Goal: Information Seeking & Learning: Learn about a topic

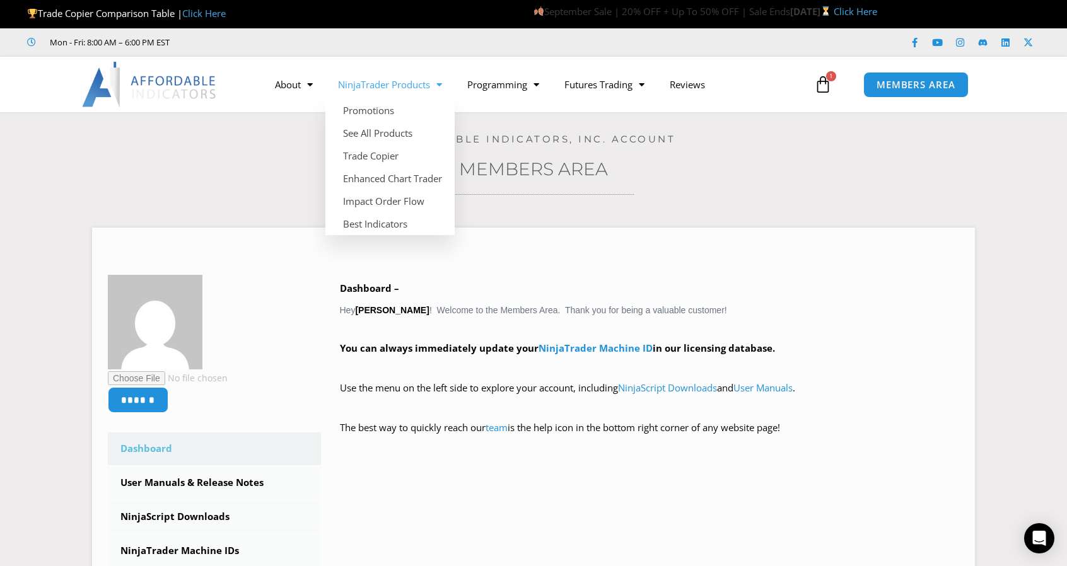
click at [395, 83] on link "NinjaTrader Products" at bounding box center [389, 84] width 129 height 29
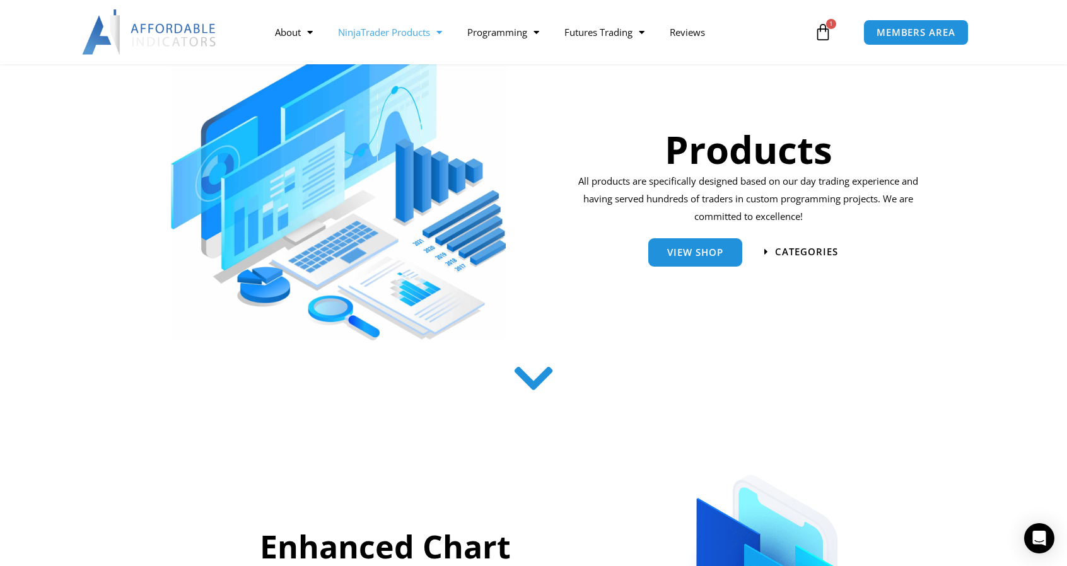
scroll to position [126, 0]
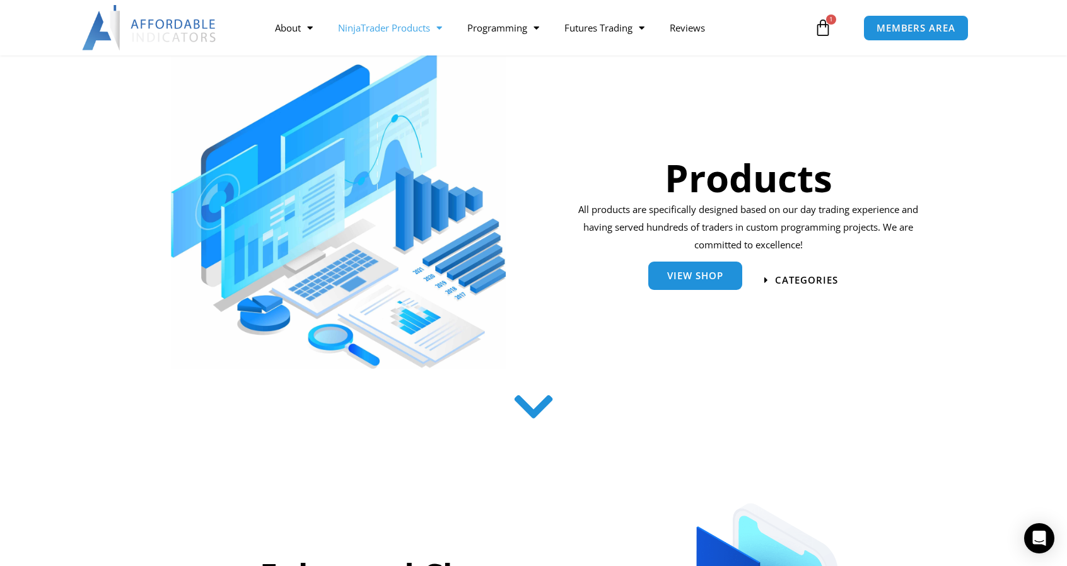
click at [689, 281] on span "View Shop" at bounding box center [695, 275] width 56 height 9
click at [790, 282] on span "categories" at bounding box center [806, 280] width 69 height 11
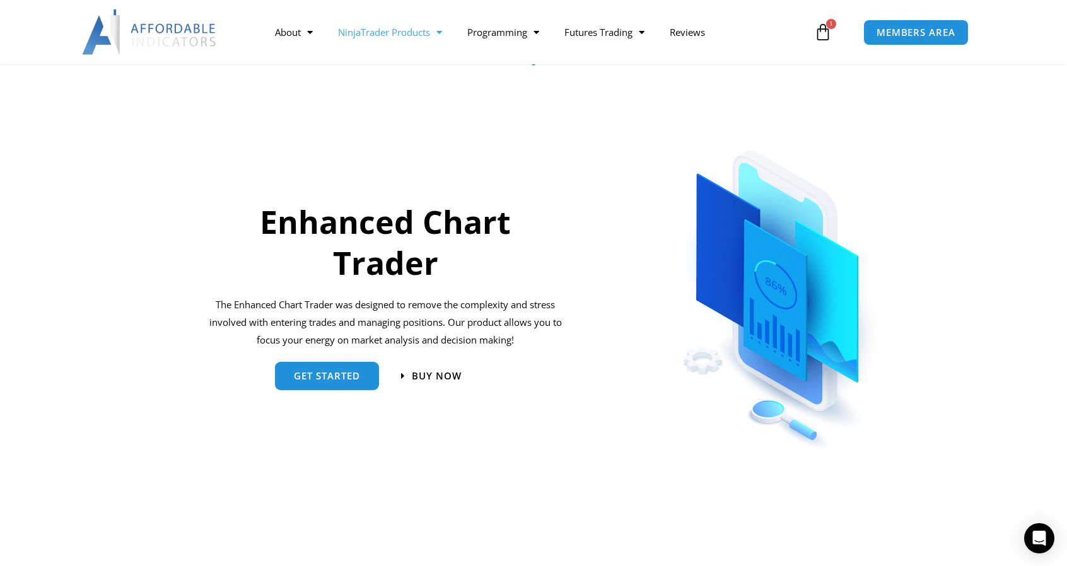
scroll to position [556, 0]
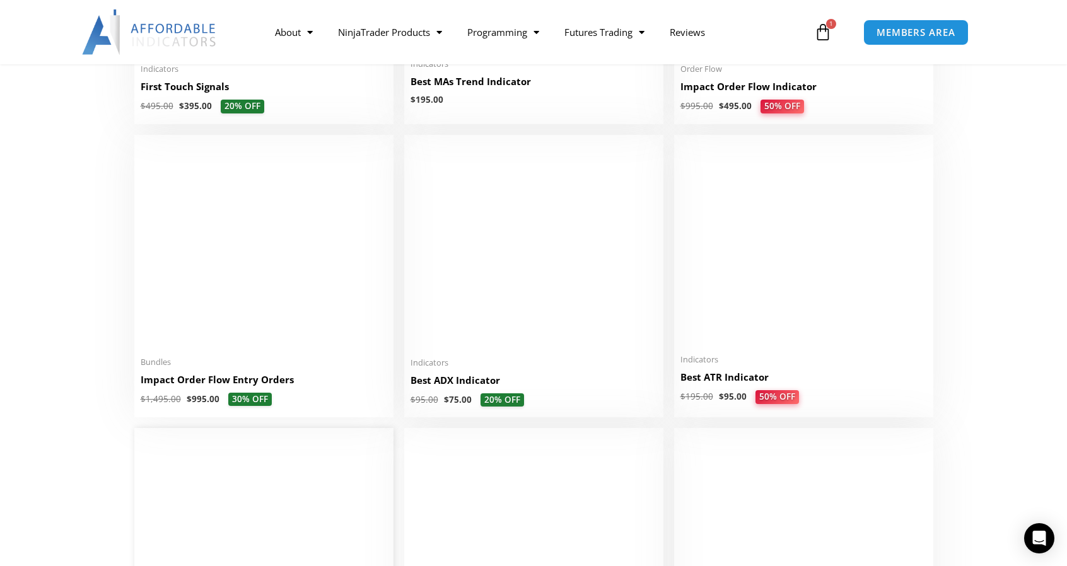
scroll to position [2270, 0]
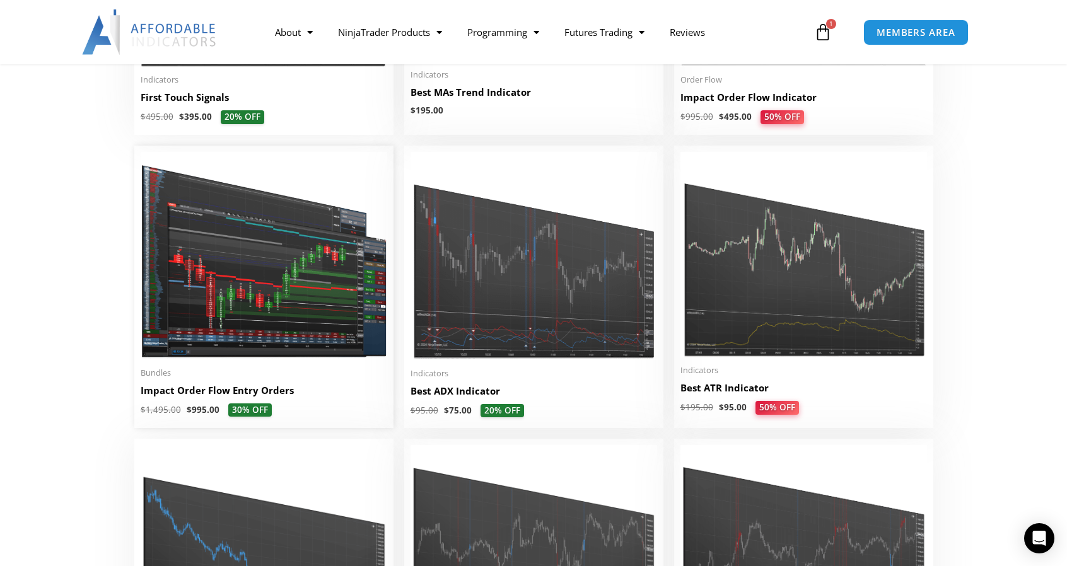
click at [282, 267] on img at bounding box center [264, 256] width 246 height 208
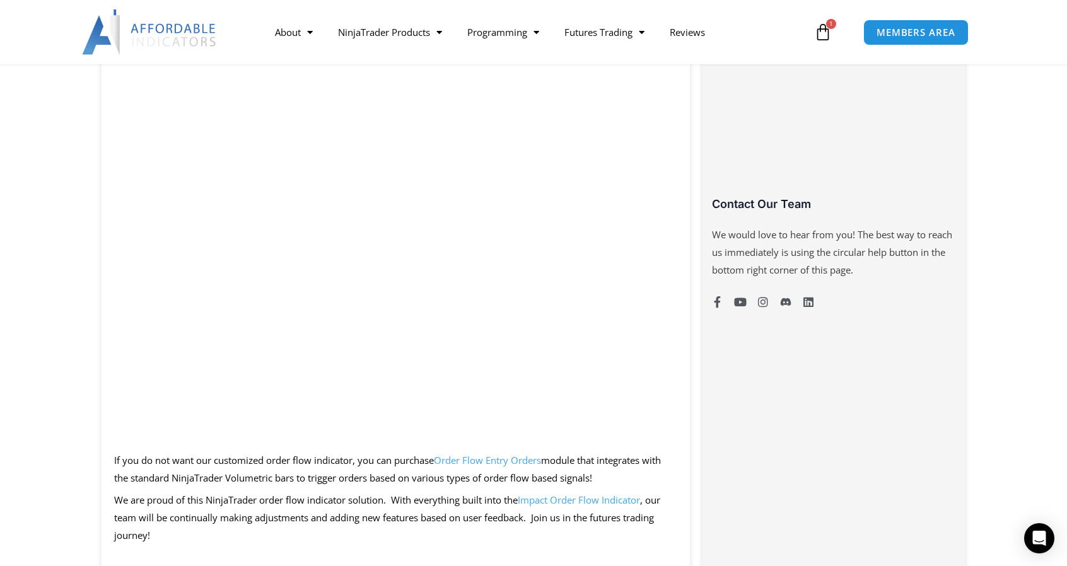
scroll to position [820, 0]
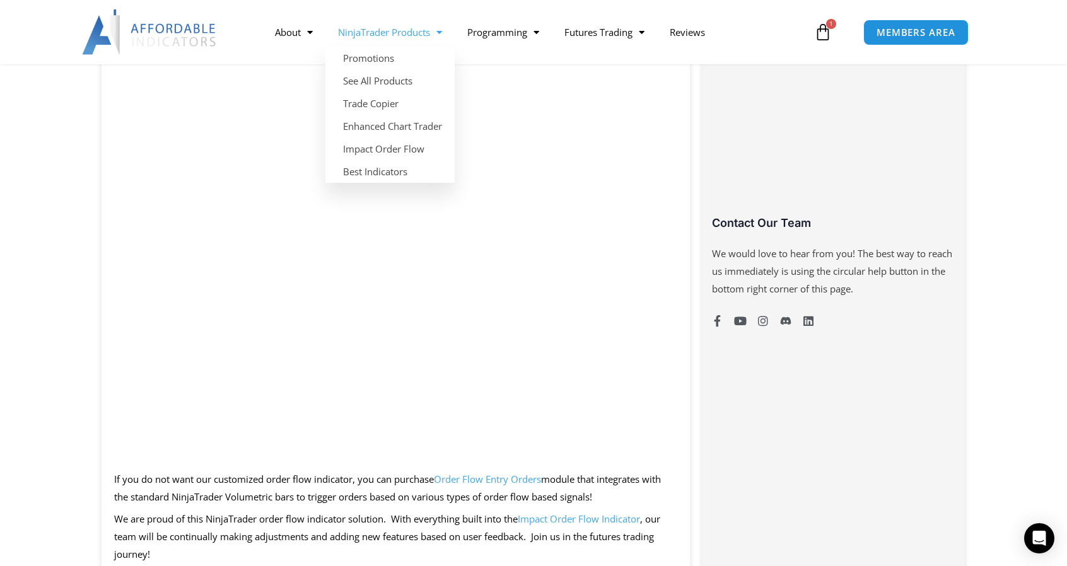
click at [403, 29] on link "NinjaTrader Products" at bounding box center [389, 32] width 129 height 29
click at [401, 32] on link "NinjaTrader Products" at bounding box center [389, 32] width 129 height 29
click link "Promotions"
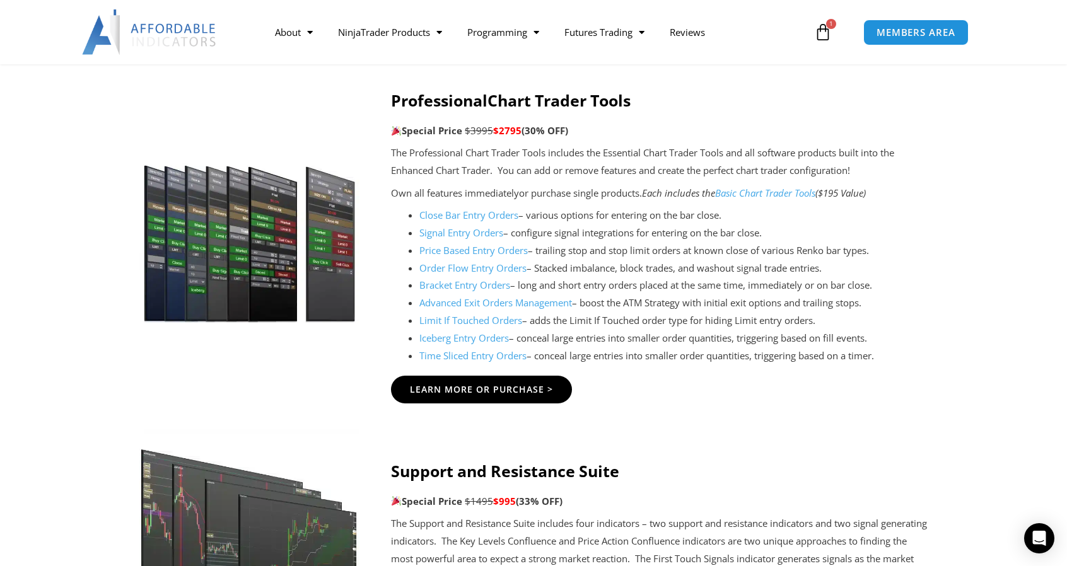
scroll to position [1261, 0]
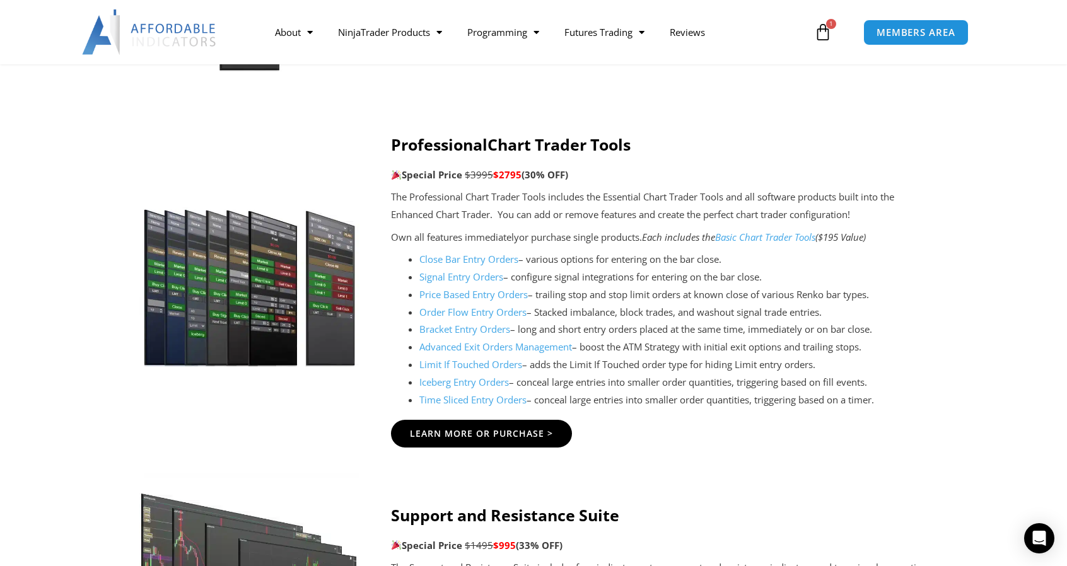
click at [473, 310] on link "Order Flow Entry Orders" at bounding box center [472, 312] width 107 height 13
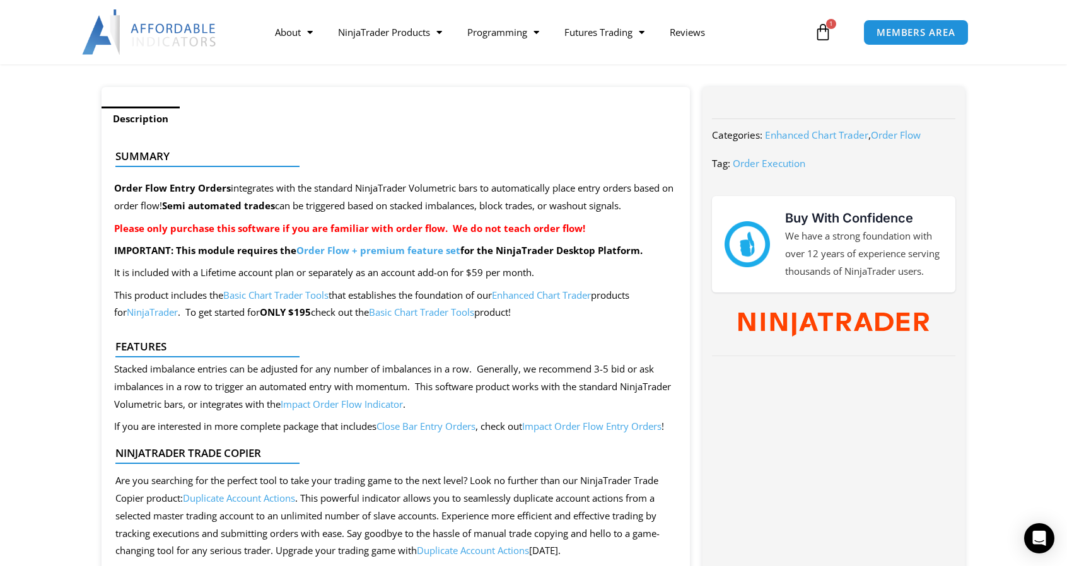
scroll to position [504, 0]
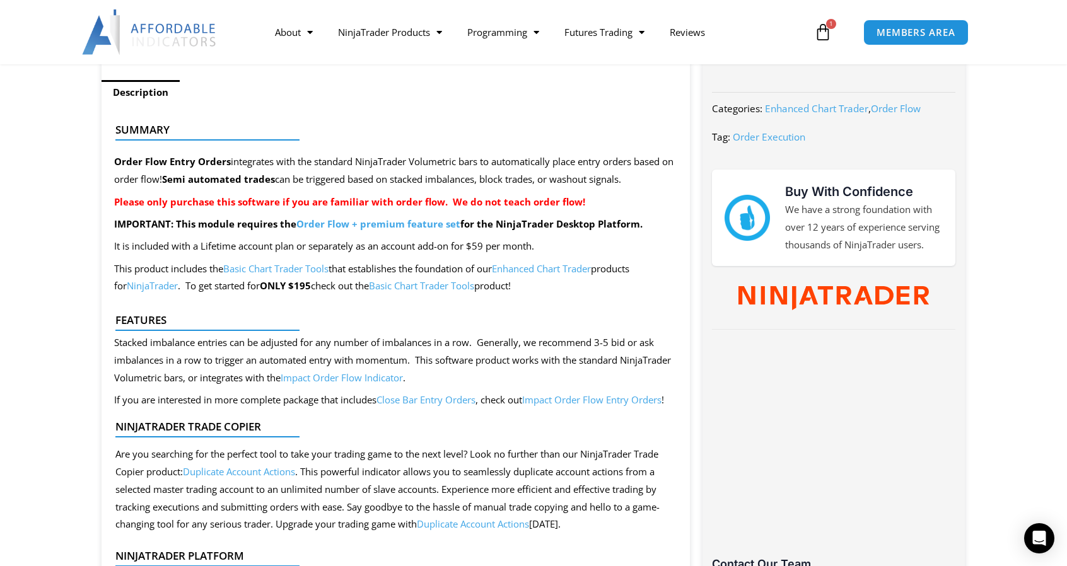
click at [427, 284] on link "Basic Chart Trader Tools" at bounding box center [421, 285] width 105 height 13
click at [427, 281] on link "Basic Chart Trader Tools" at bounding box center [421, 285] width 105 height 13
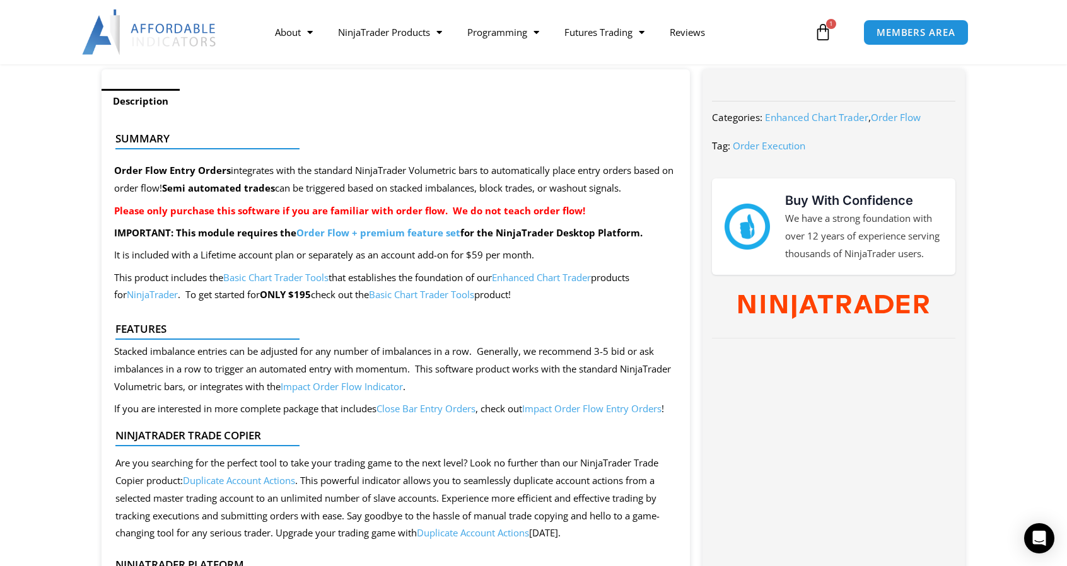
click at [403, 387] on link "Impact Order Flow Indicator" at bounding box center [342, 386] width 122 height 13
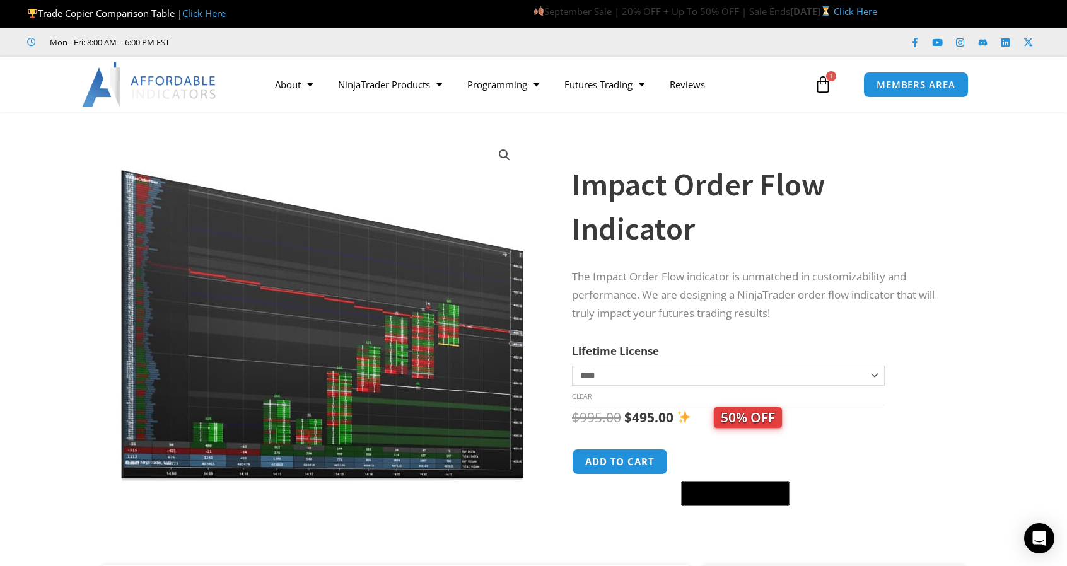
click at [348, 369] on img at bounding box center [322, 308] width 405 height 349
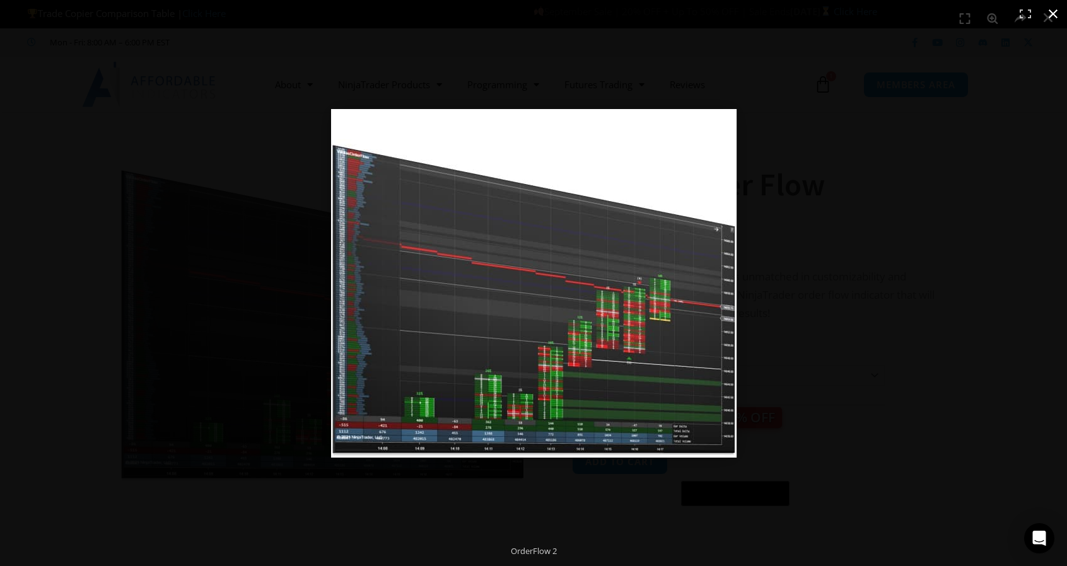
click at [1051, 12] on button "Close (Esc)" at bounding box center [1053, 14] width 28 height 28
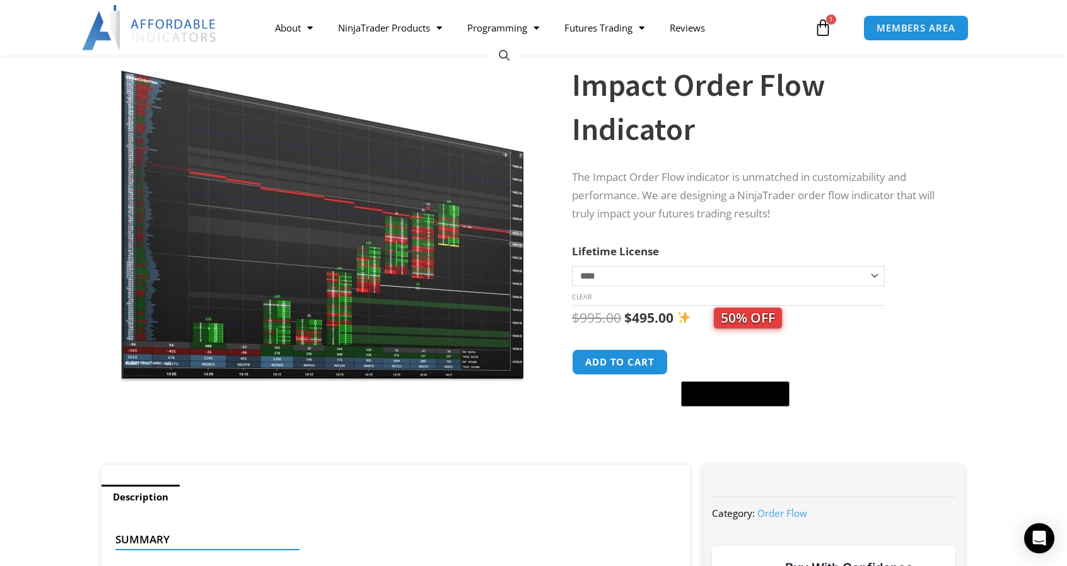
scroll to position [63, 0]
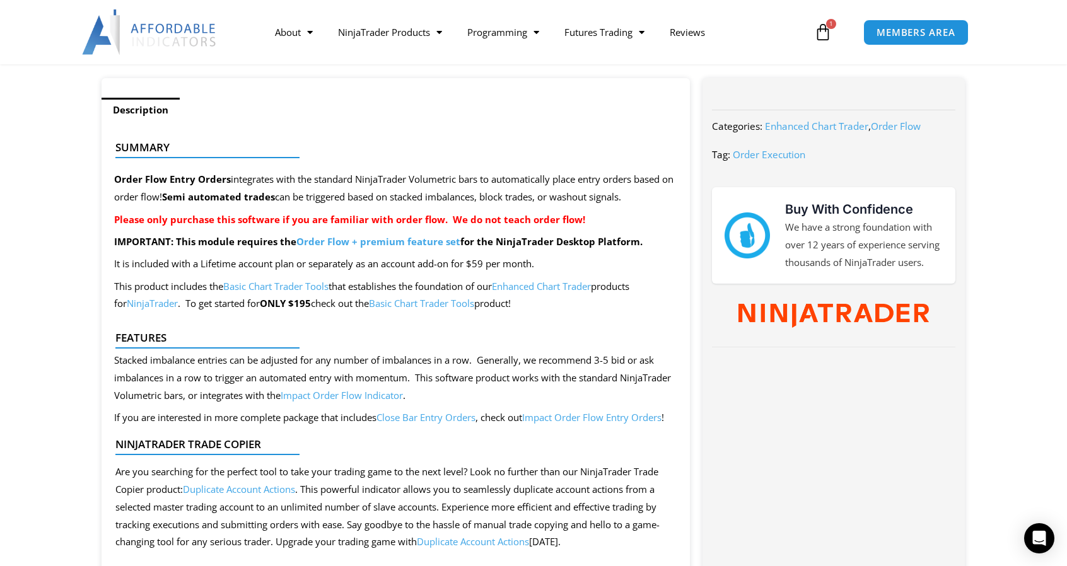
scroll to position [504, 0]
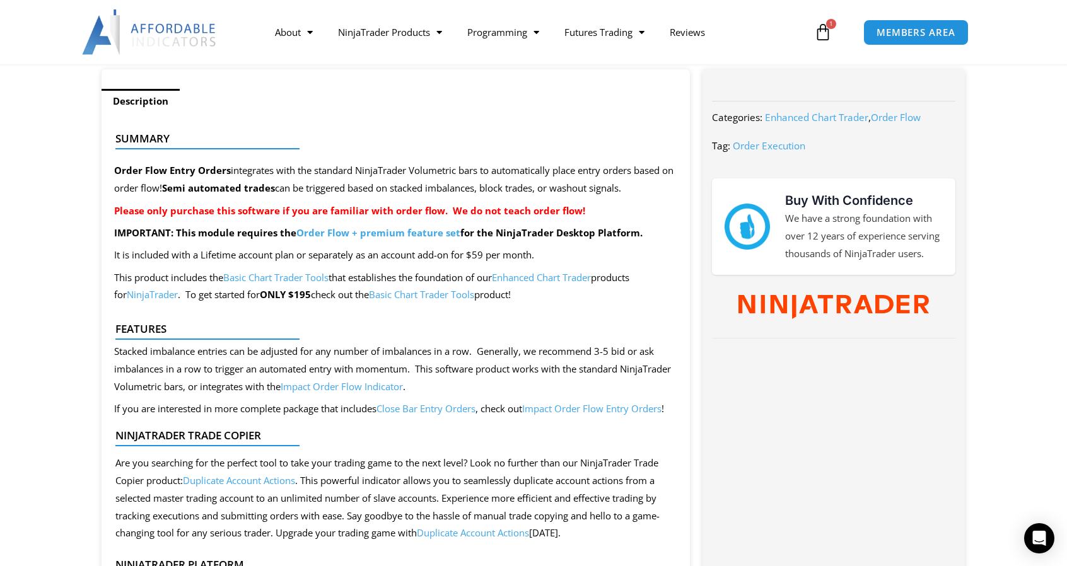
click at [396, 233] on link "Order Flow + premium feature set" at bounding box center [378, 232] width 164 height 13
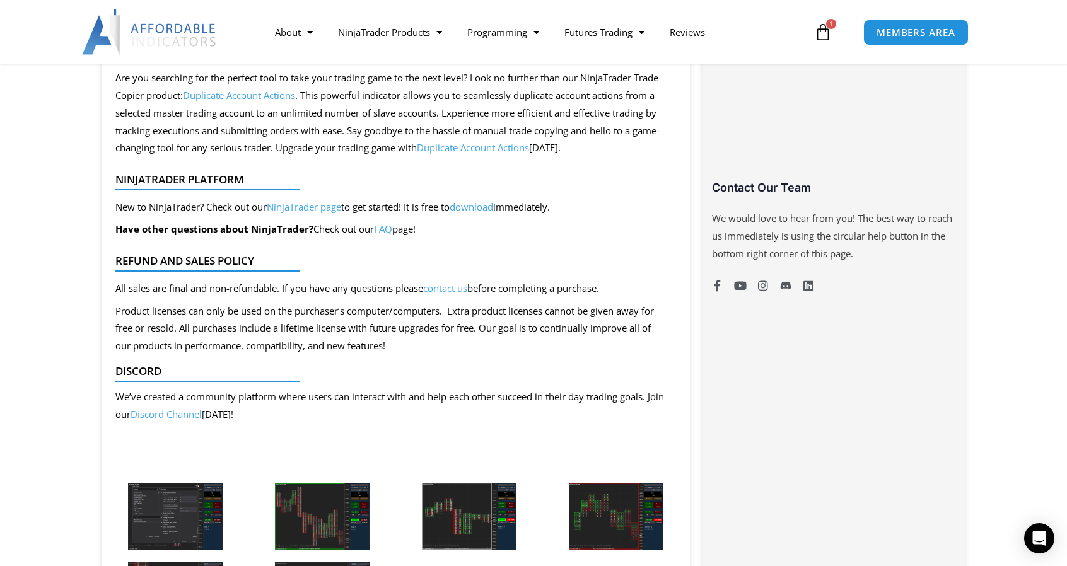
scroll to position [1009, 0]
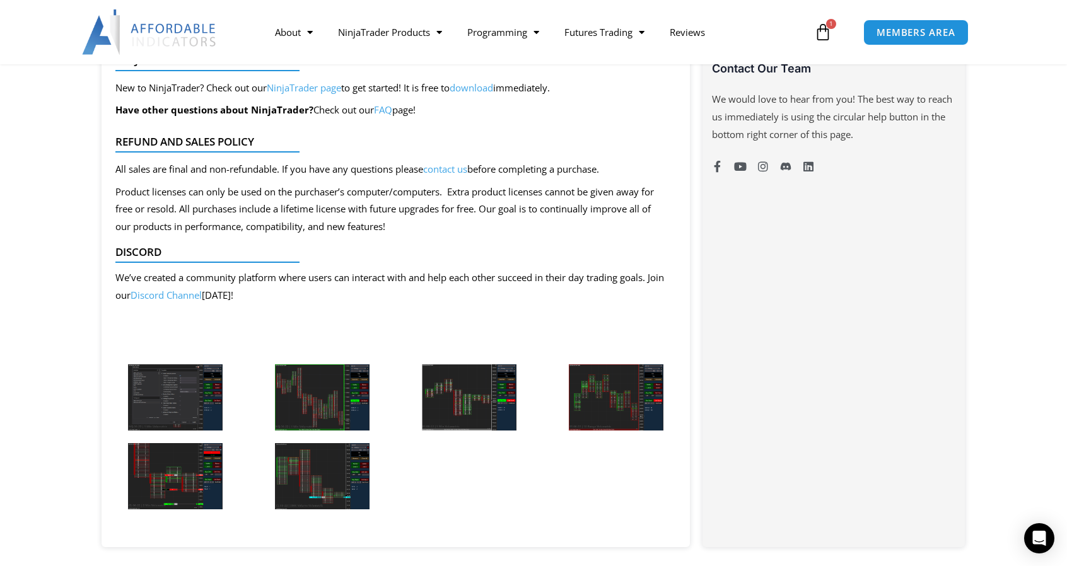
click at [184, 398] on img at bounding box center [175, 397] width 95 height 66
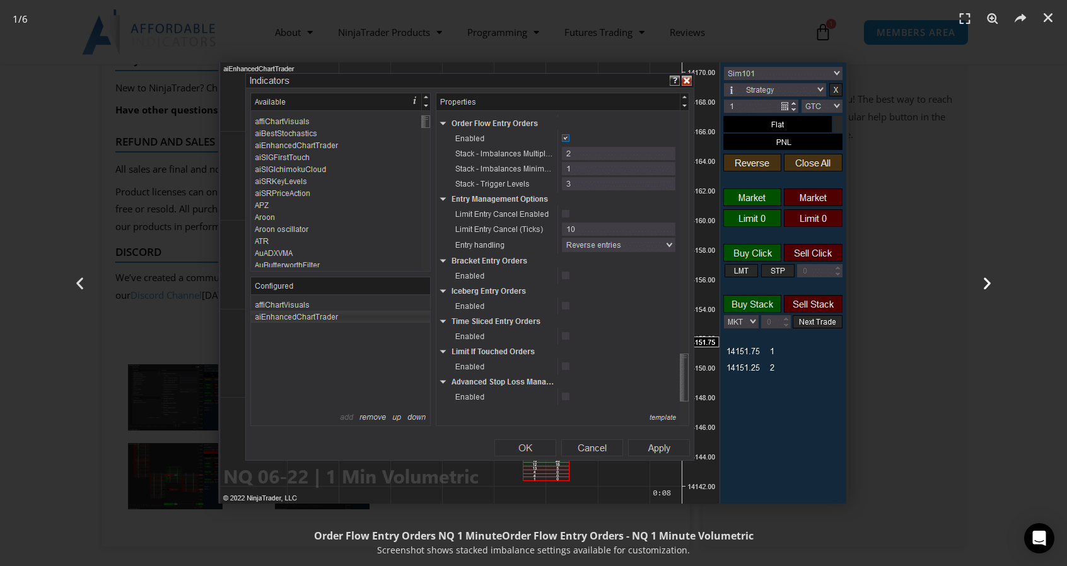
click at [987, 282] on icon "Next slide" at bounding box center [987, 283] width 16 height 16
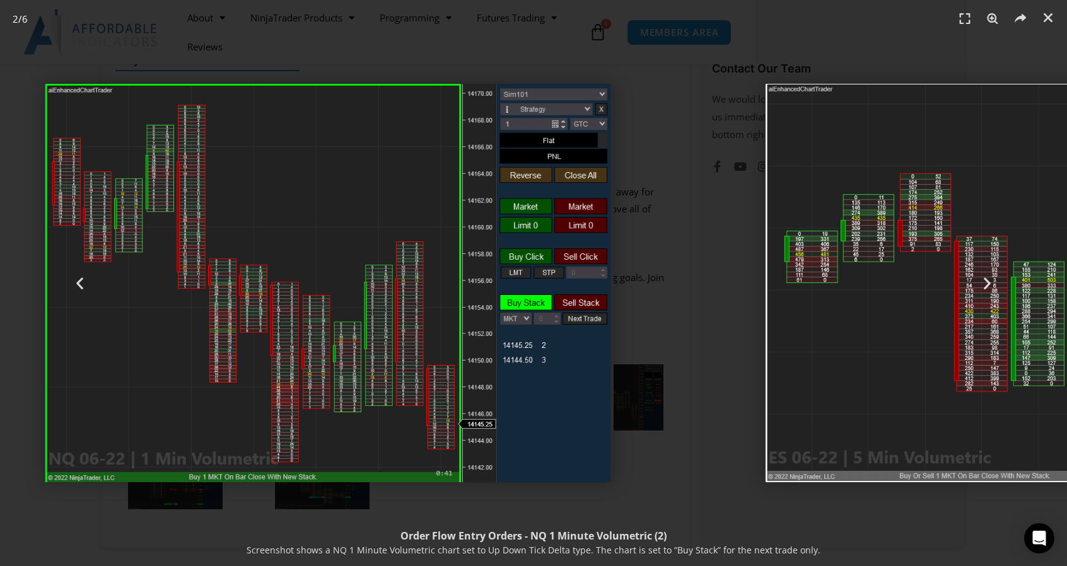
scroll to position [1007, 0]
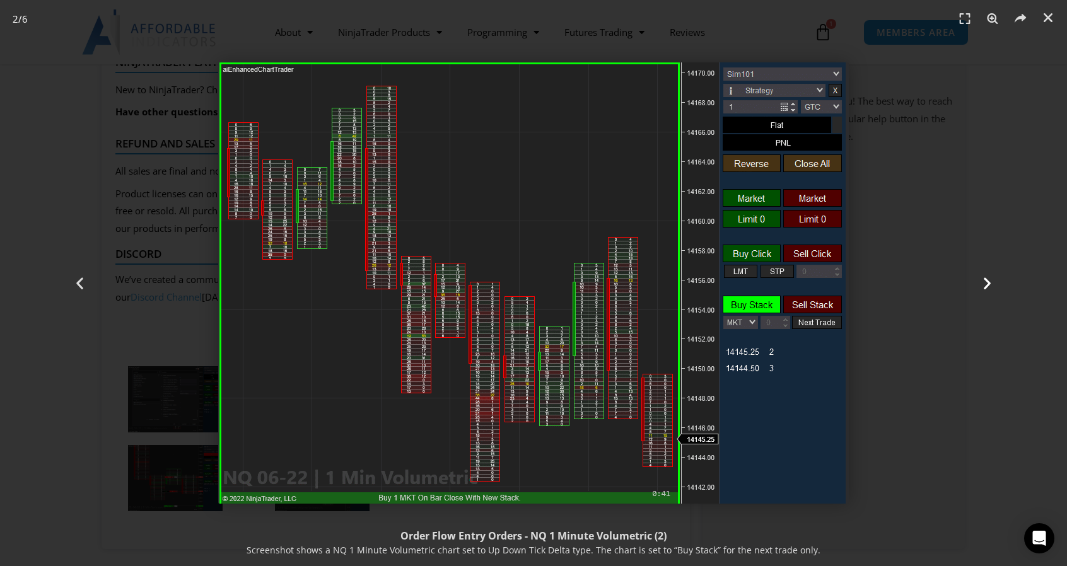
click at [992, 280] on icon "Next slide" at bounding box center [987, 283] width 16 height 16
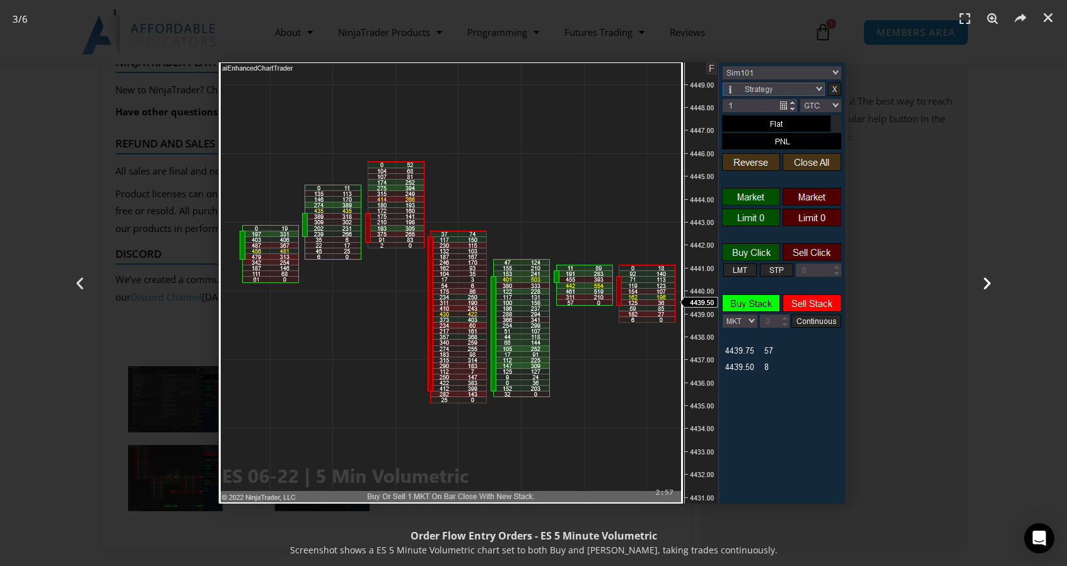
click at [992, 281] on icon "Next slide" at bounding box center [987, 283] width 16 height 16
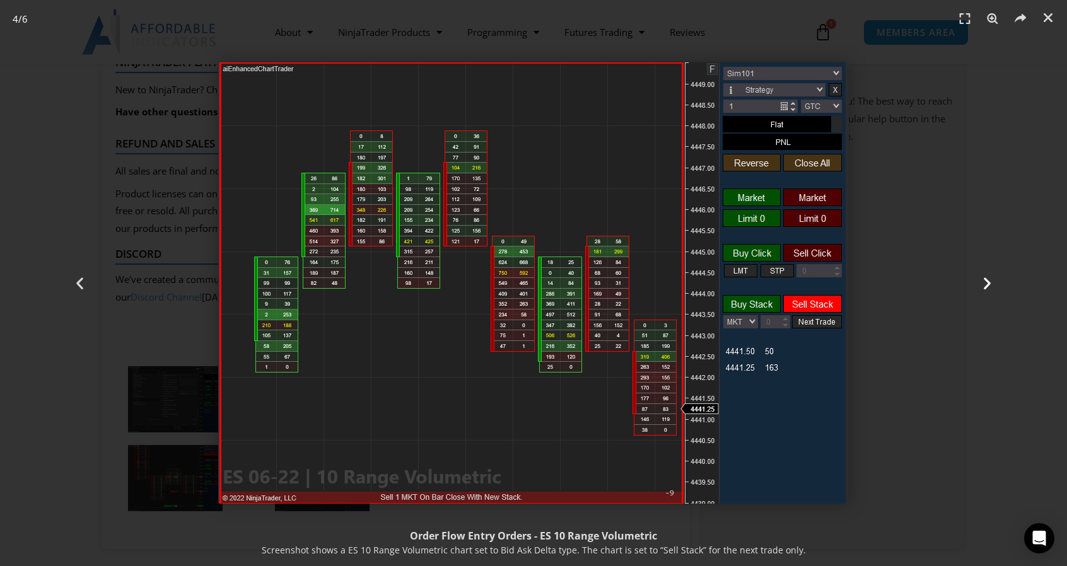
click at [993, 281] on icon "Next slide" at bounding box center [987, 283] width 16 height 16
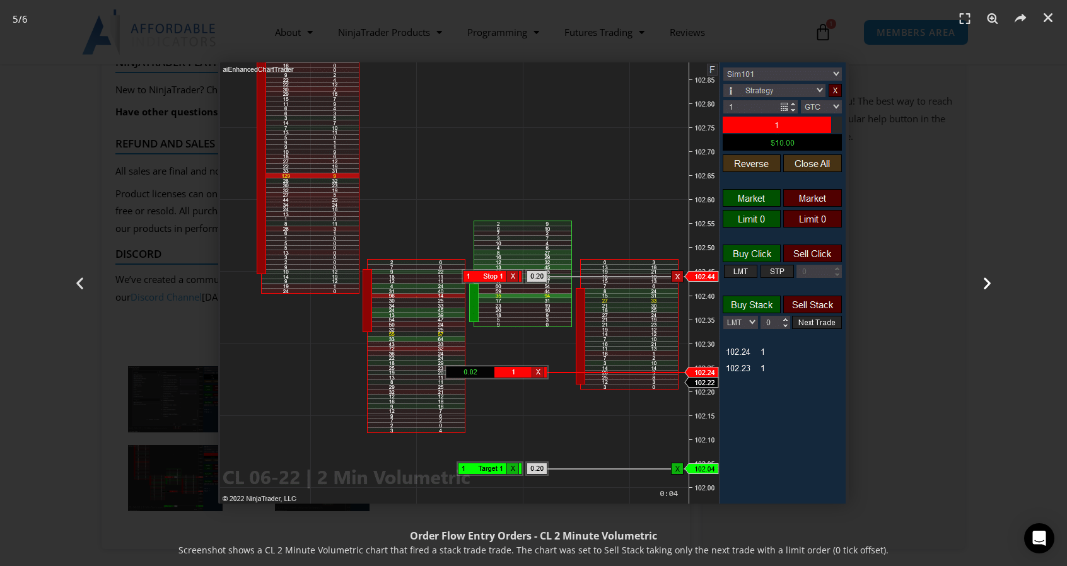
click at [992, 286] on icon "Next slide" at bounding box center [987, 283] width 16 height 16
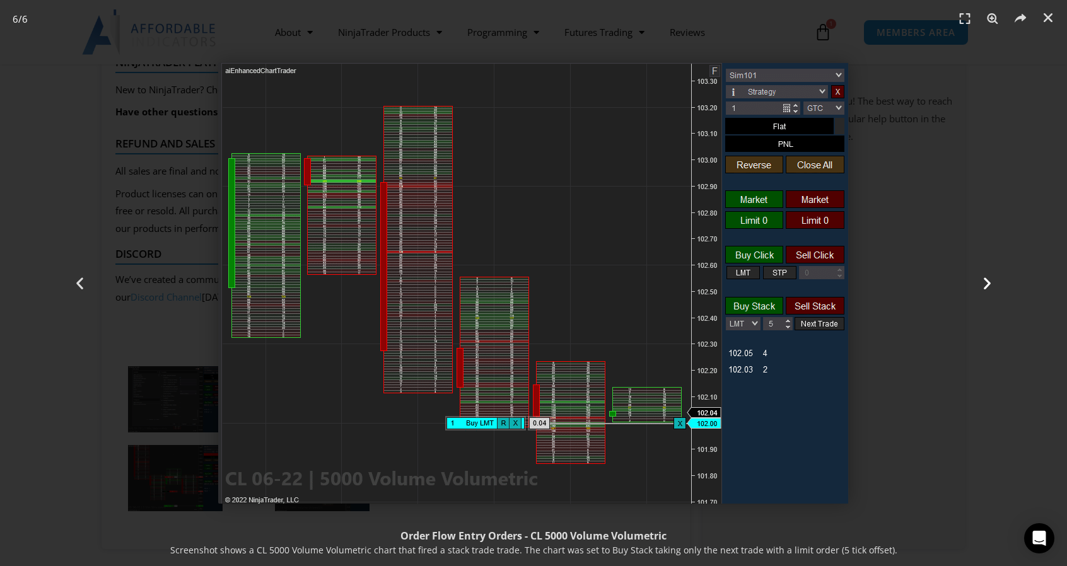
click at [992, 285] on icon "Next slide" at bounding box center [987, 283] width 16 height 16
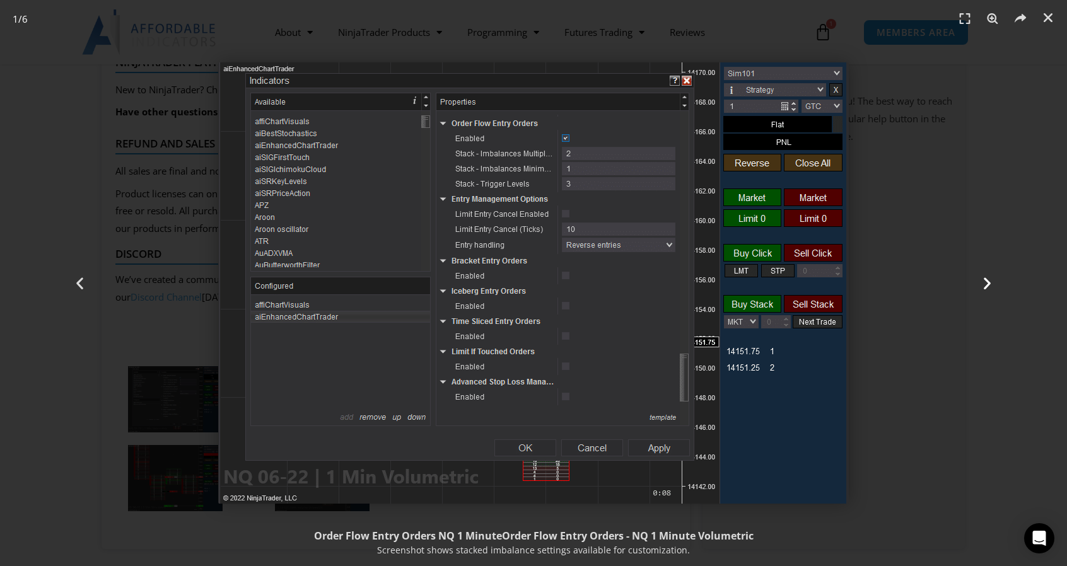
click at [992, 285] on icon "Next slide" at bounding box center [987, 283] width 16 height 16
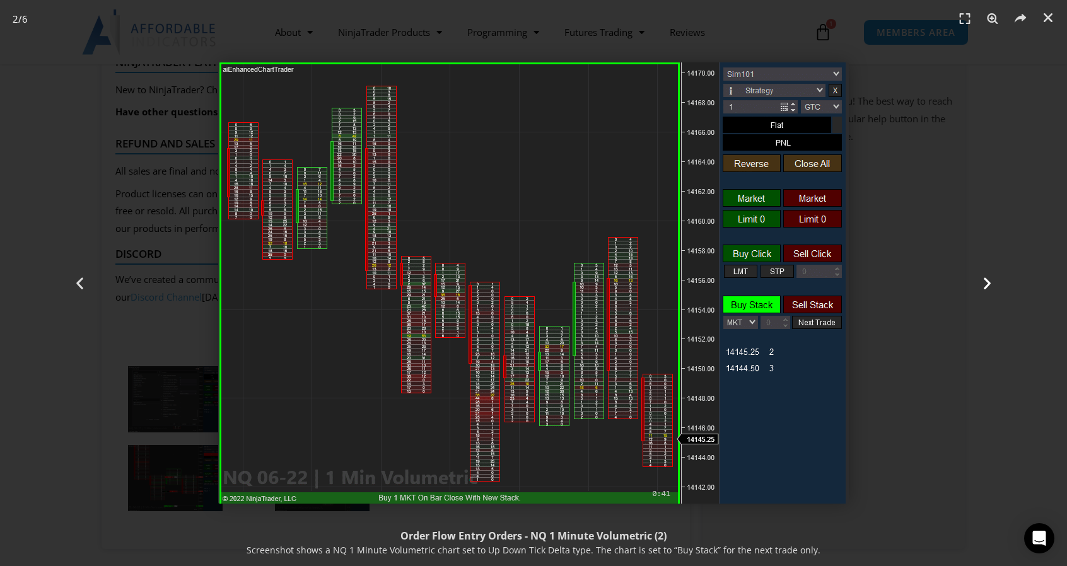
click at [994, 285] on icon "Next slide" at bounding box center [987, 283] width 16 height 16
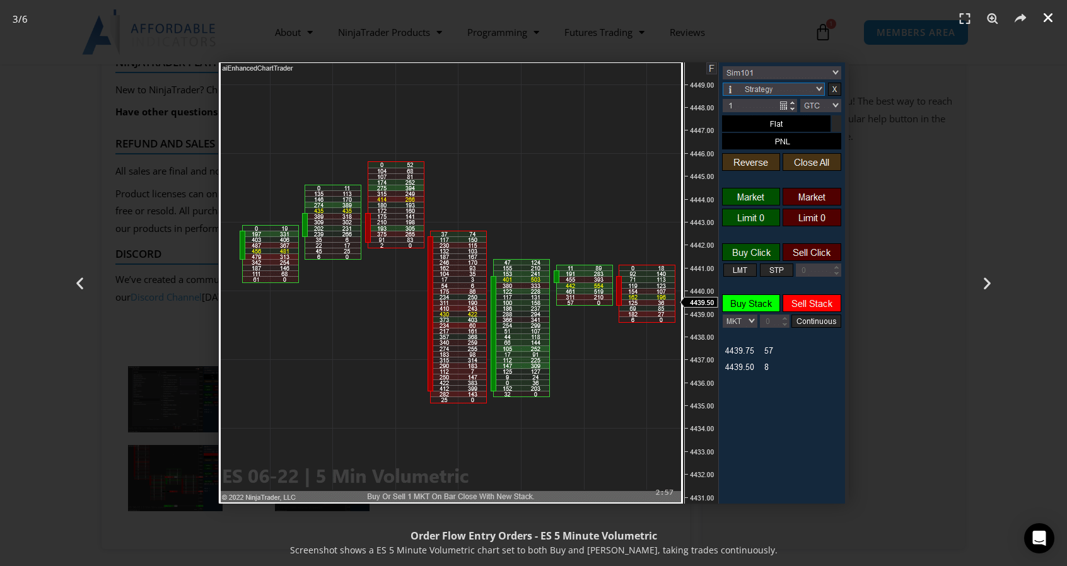
click at [1048, 16] on icon "Close (Esc)" at bounding box center [1047, 17] width 13 height 13
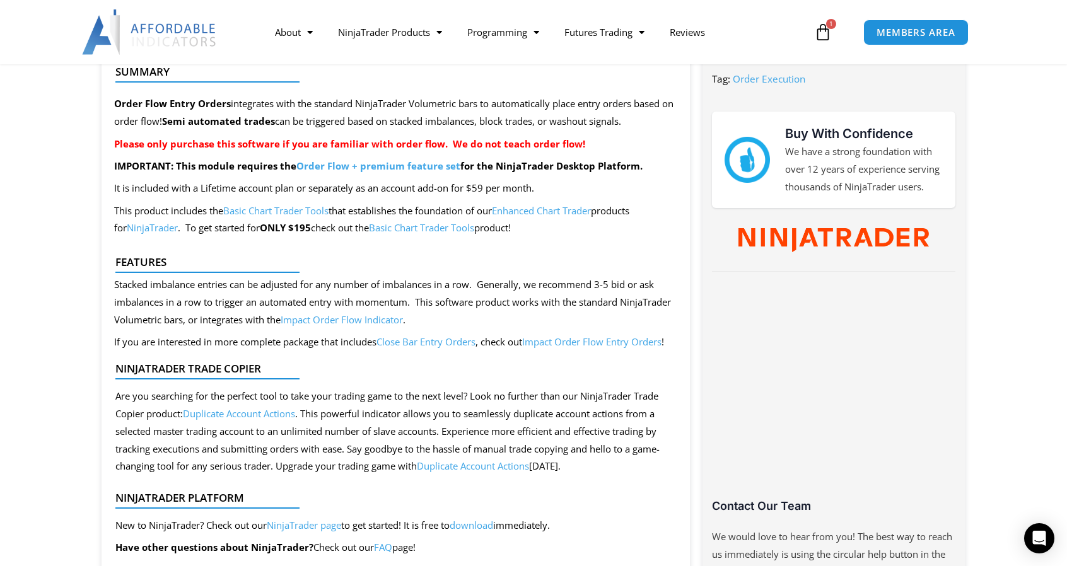
scroll to position [565, 0]
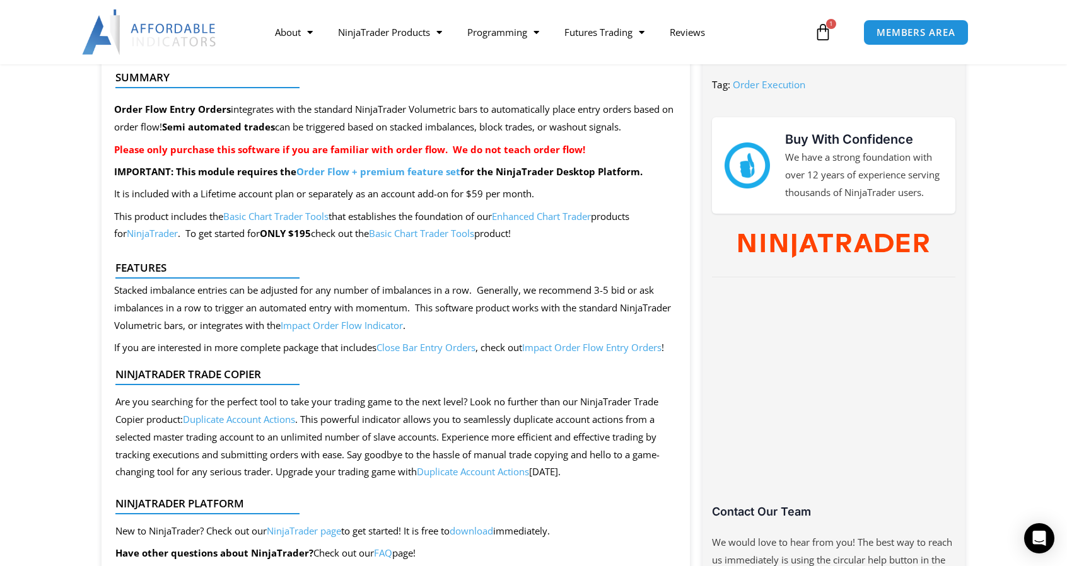
click at [403, 325] on link "Impact Order Flow Indicator" at bounding box center [342, 325] width 122 height 13
